Goal: Check status

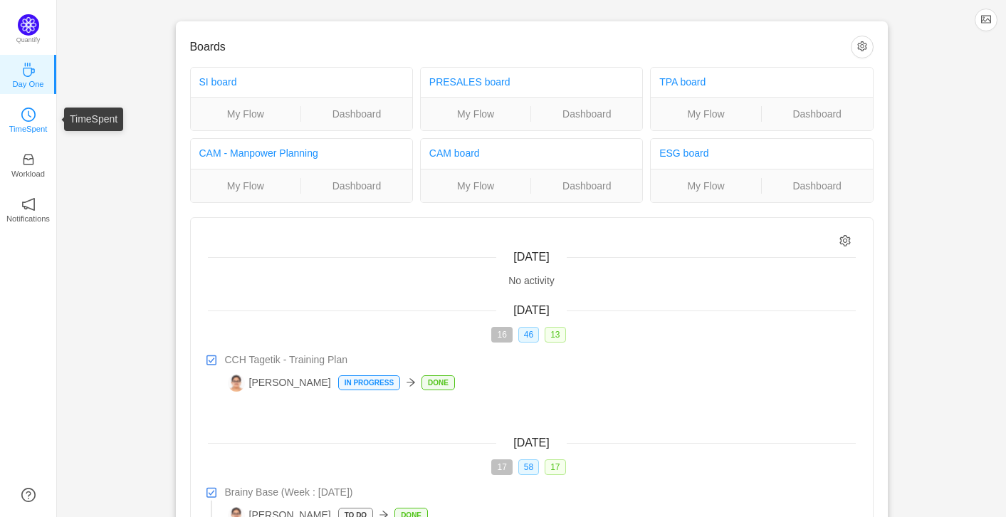
click at [21, 116] on link "TimeSpent" at bounding box center [28, 119] width 14 height 14
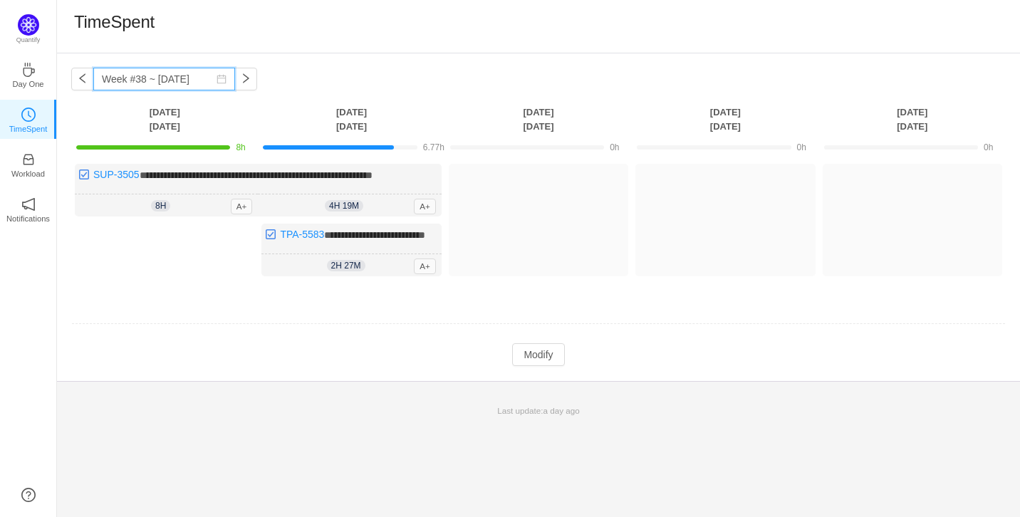
click at [126, 83] on input "Week #38 ~ [DATE]" at bounding box center [164, 79] width 142 height 23
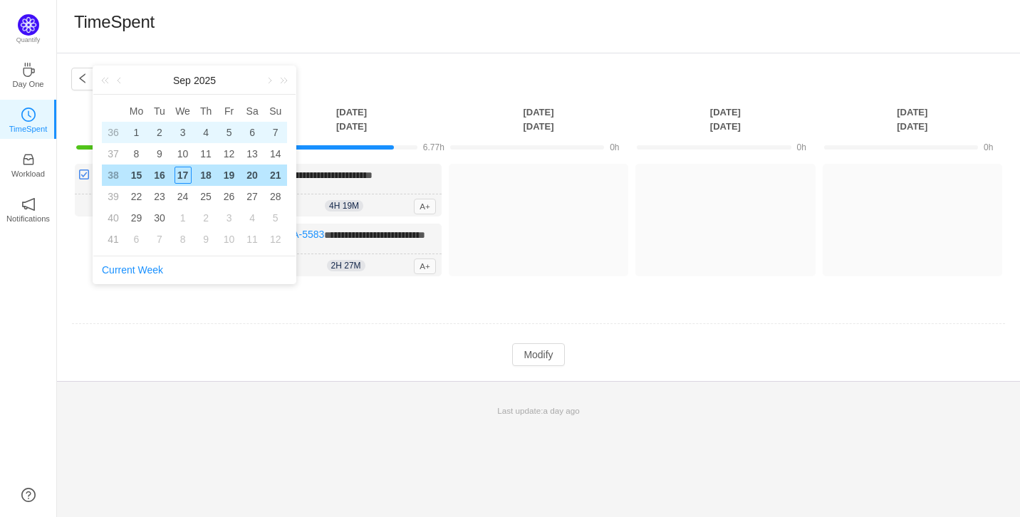
click at [186, 125] on div "3" at bounding box center [182, 132] width 17 height 17
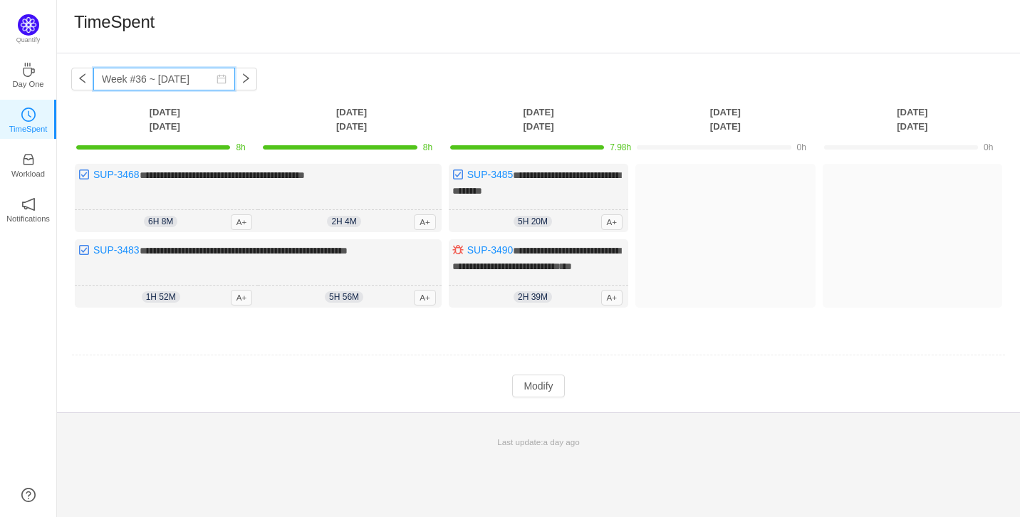
click at [177, 84] on input "Week #36 ~ [DATE]" at bounding box center [164, 79] width 142 height 23
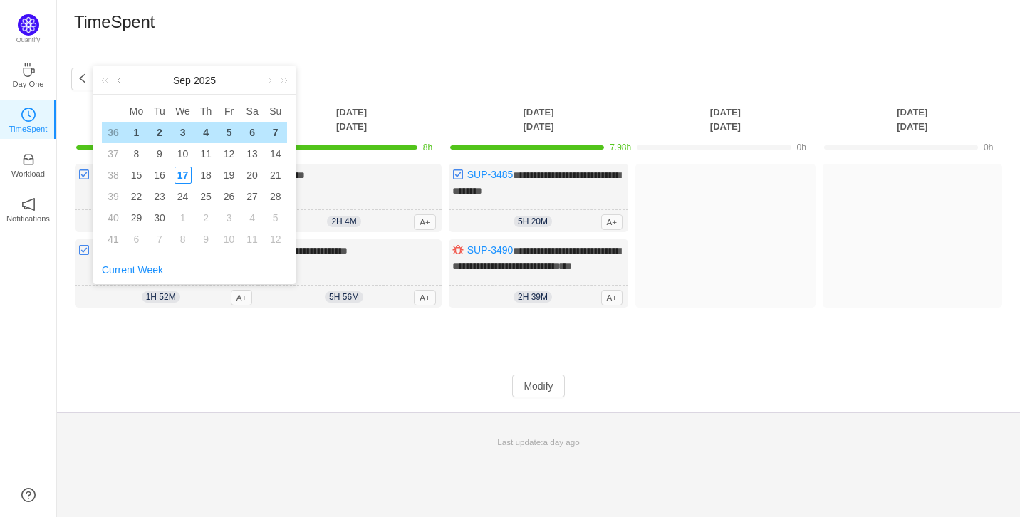
click at [114, 80] on link at bounding box center [120, 80] width 13 height 28
click at [108, 80] on link at bounding box center [107, 80] width 19 height 28
click at [289, 80] on link at bounding box center [281, 80] width 19 height 28
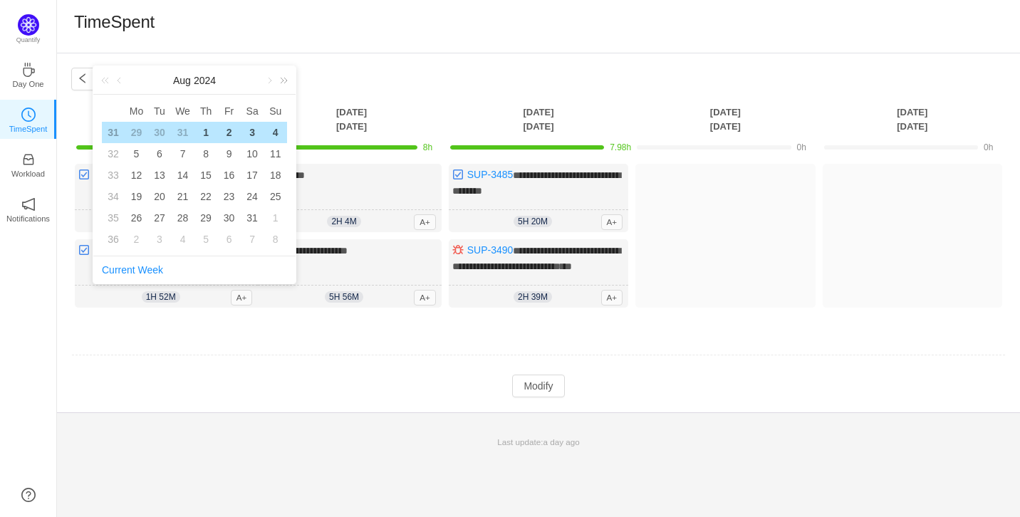
click at [289, 80] on link at bounding box center [281, 80] width 19 height 28
click at [93, 78] on div "[DATE] x Mo Tu We Th Fr Sa Su 31 27 28 29 30 31 1 2 32 3 4 5 6 7 8 9 33 10 11 1…" at bounding box center [195, 175] width 204 height 219
click at [96, 78] on div "[DATE]" at bounding box center [194, 80] width 202 height 28
click at [100, 80] on link at bounding box center [107, 80] width 19 height 28
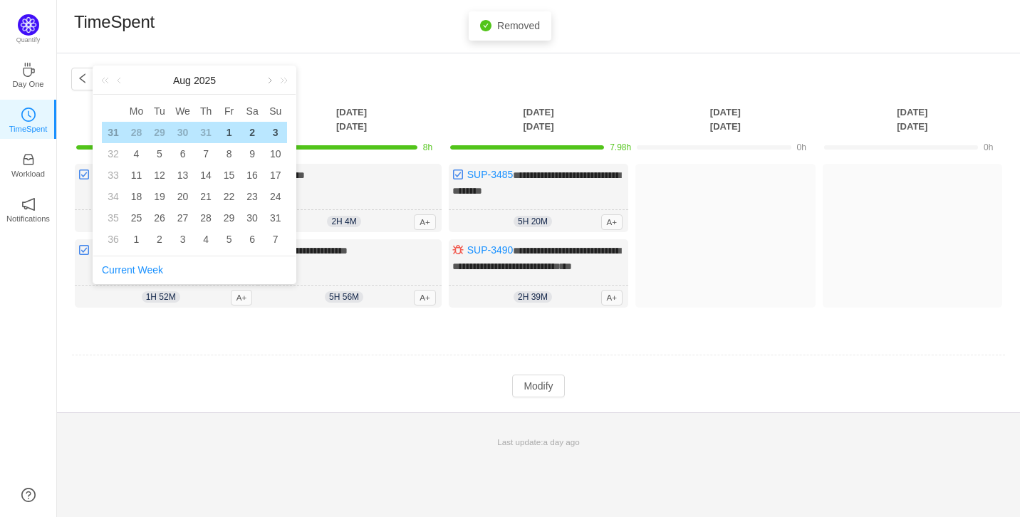
click at [267, 80] on link at bounding box center [268, 80] width 13 height 28
click at [104, 74] on link at bounding box center [107, 80] width 19 height 28
click at [161, 194] on div "17" at bounding box center [159, 196] width 17 height 17
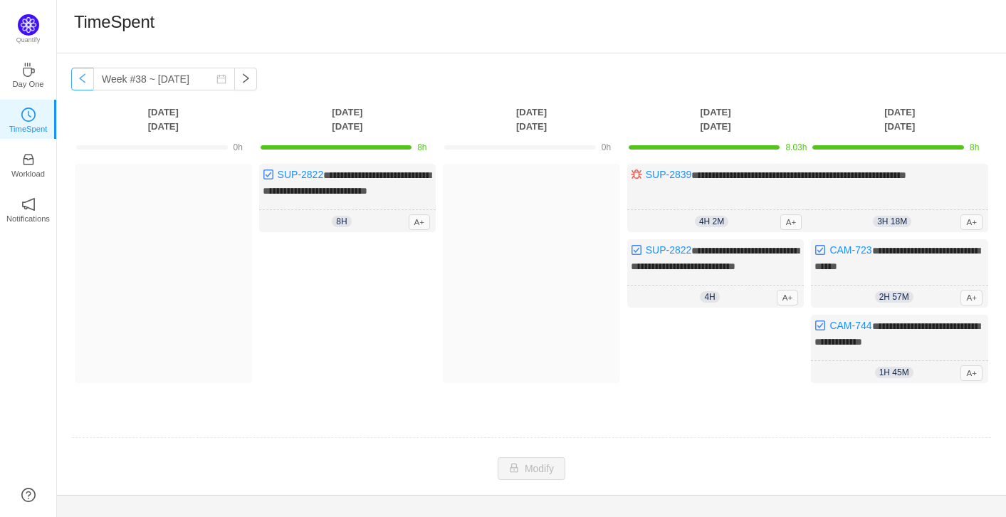
click at [90, 83] on button "button" at bounding box center [82, 79] width 23 height 23
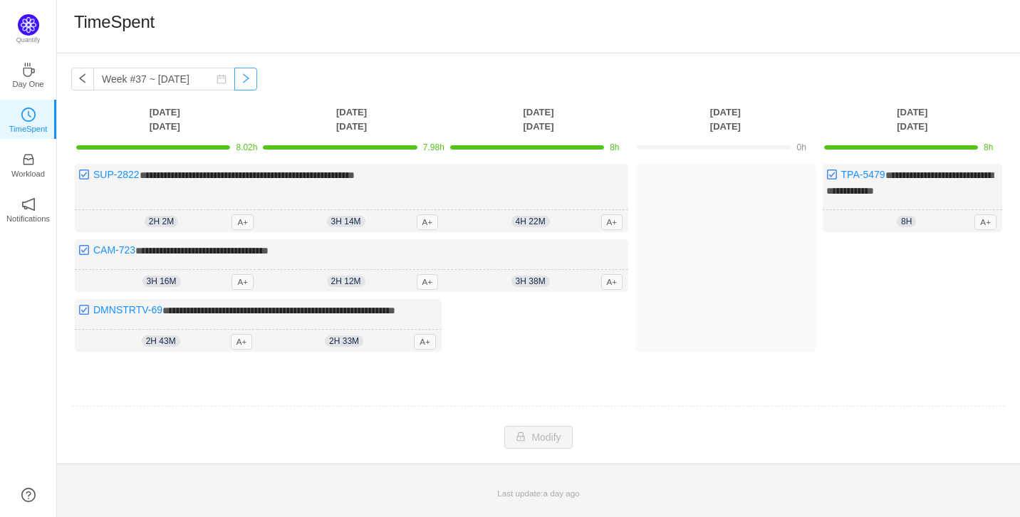
click at [234, 81] on button "button" at bounding box center [245, 79] width 23 height 23
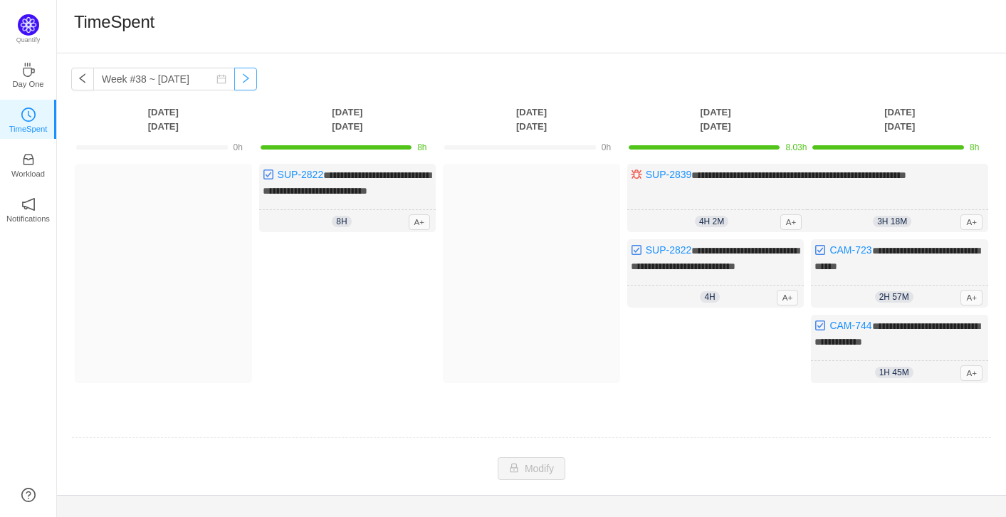
click at [234, 81] on button "button" at bounding box center [245, 79] width 23 height 23
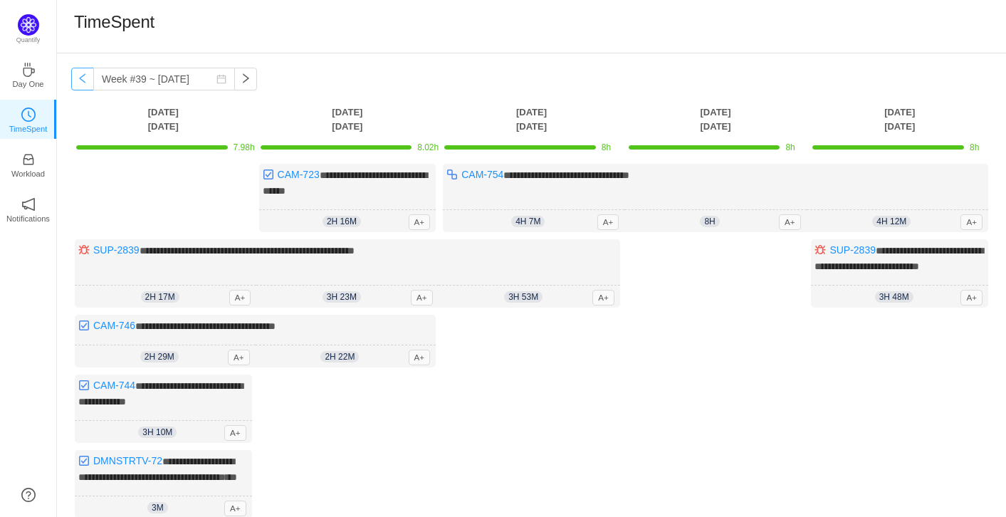
click at [88, 80] on button "button" at bounding box center [82, 79] width 23 height 23
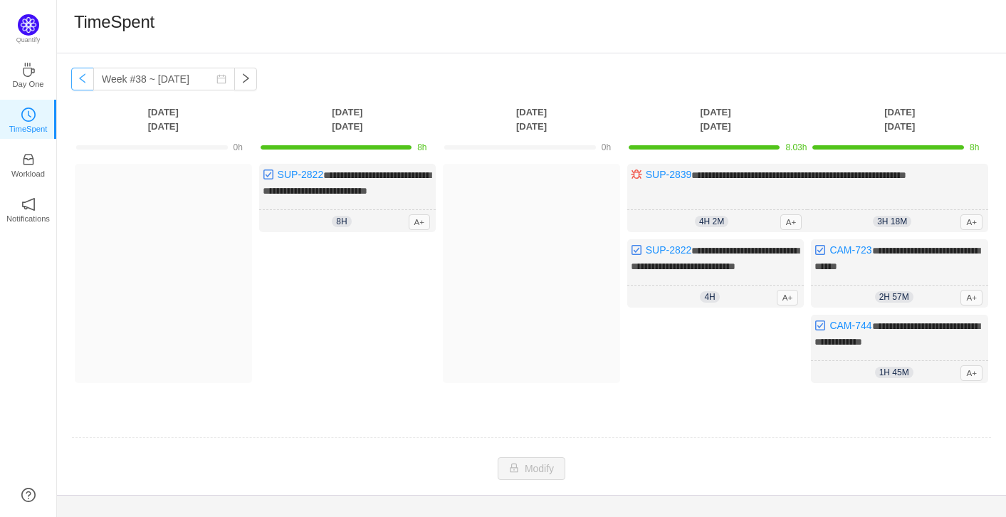
click at [88, 80] on button "button" at bounding box center [82, 79] width 23 height 23
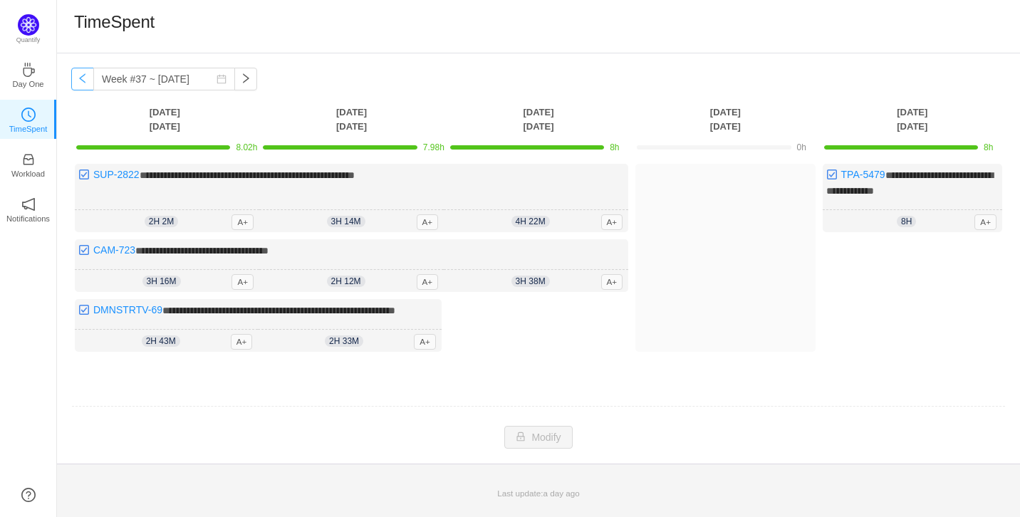
click at [88, 80] on button "button" at bounding box center [82, 79] width 23 height 23
type input "Week #36 ~ [DATE]"
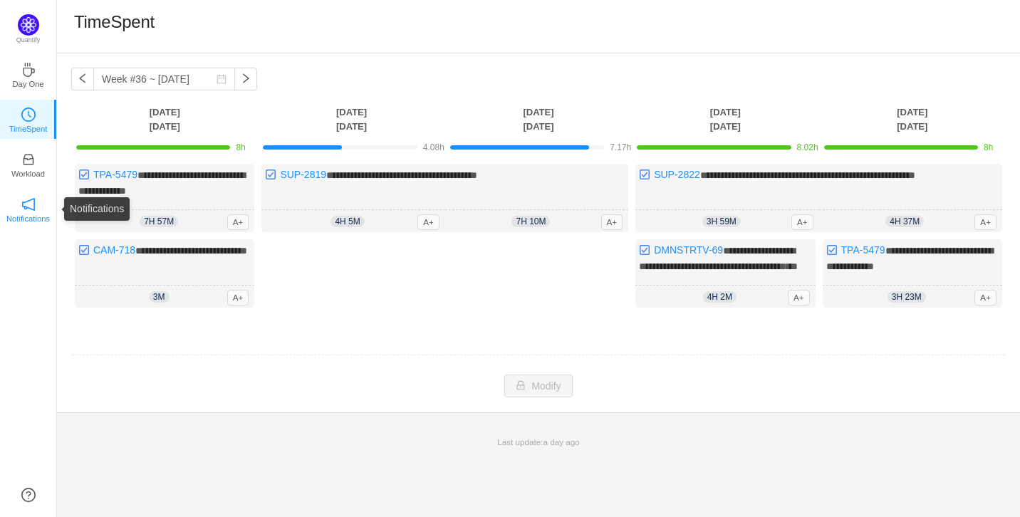
click at [26, 209] on icon "icon: notification" at bounding box center [28, 204] width 13 height 13
